Goal: Task Accomplishment & Management: Use online tool/utility

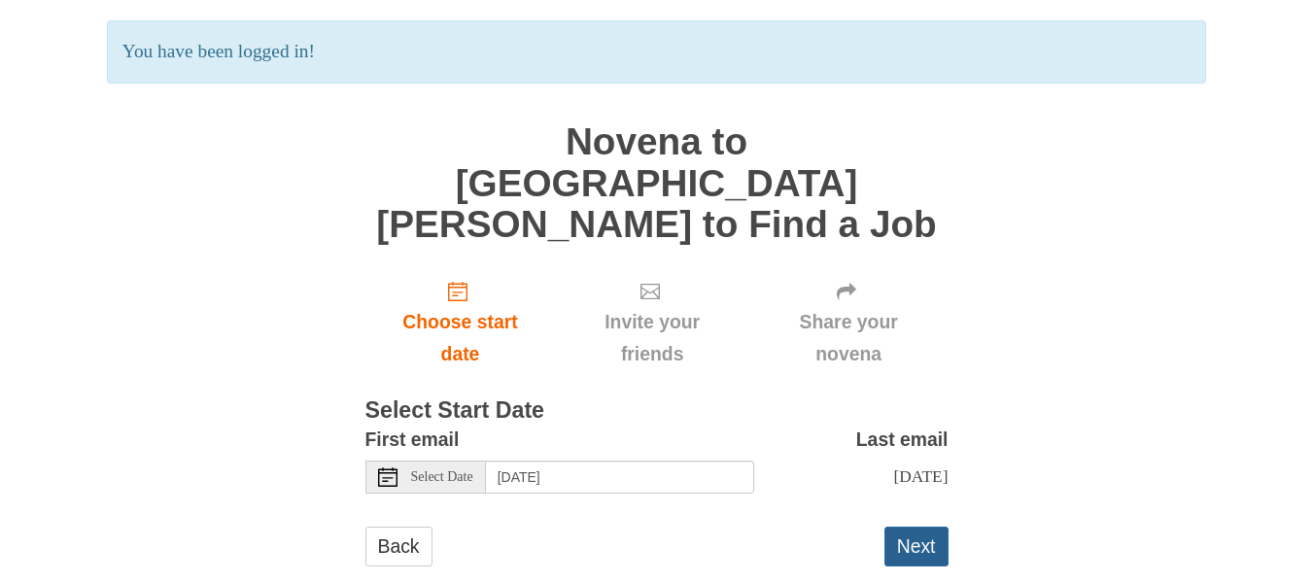
scroll to position [24103, 0]
click at [911, 527] on button "Next" at bounding box center [916, 547] width 64 height 40
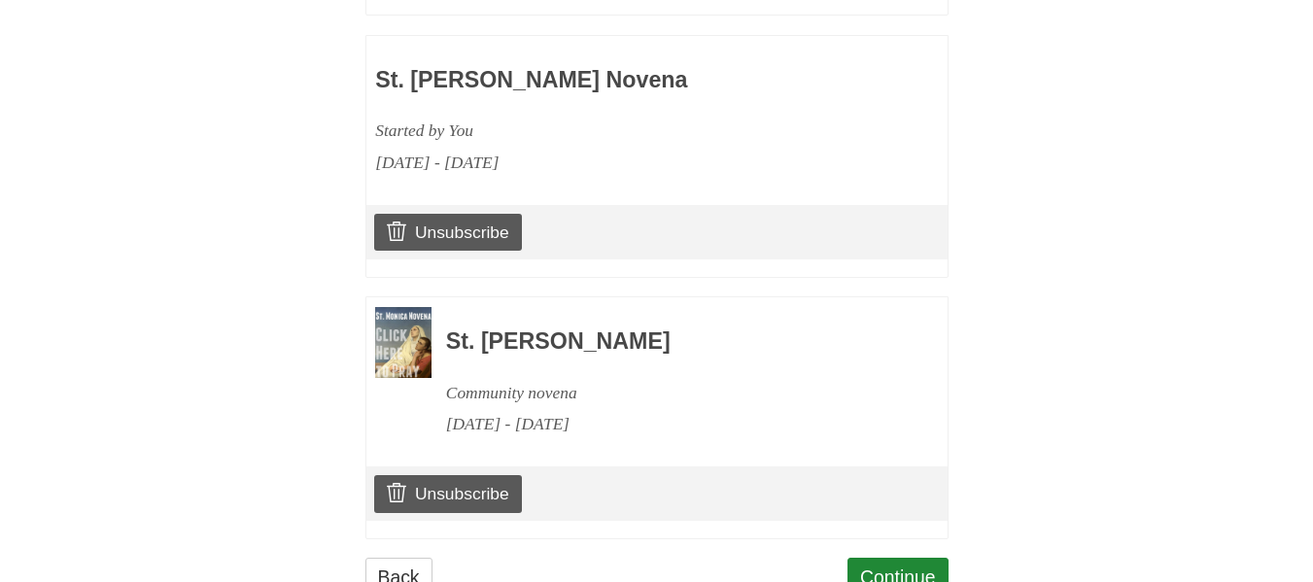
scroll to position [1301, 0]
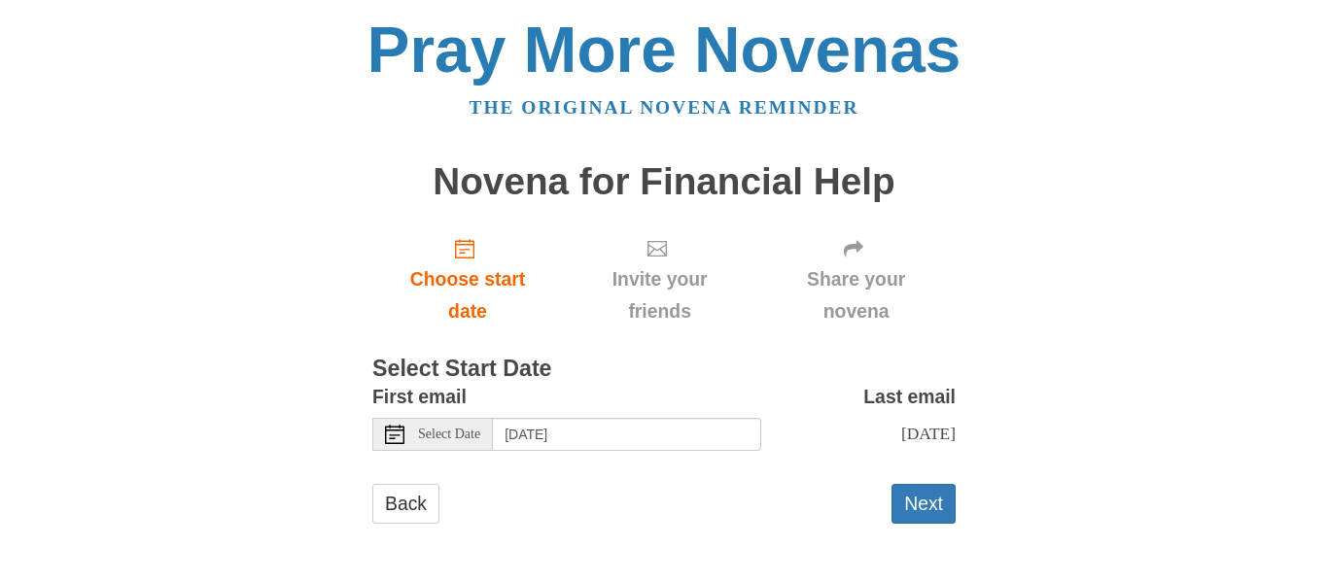
scroll to position [24103, 0]
click at [920, 494] on button "Next" at bounding box center [923, 504] width 64 height 40
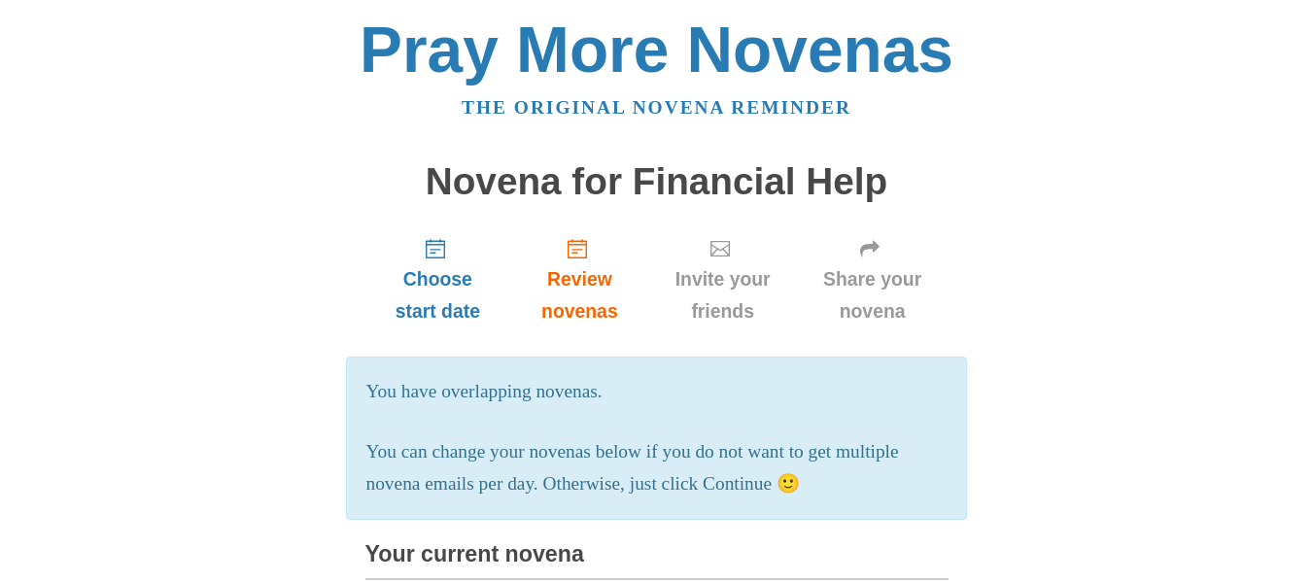
scroll to position [24103, 0]
